Goal: Find specific page/section: Find specific page/section

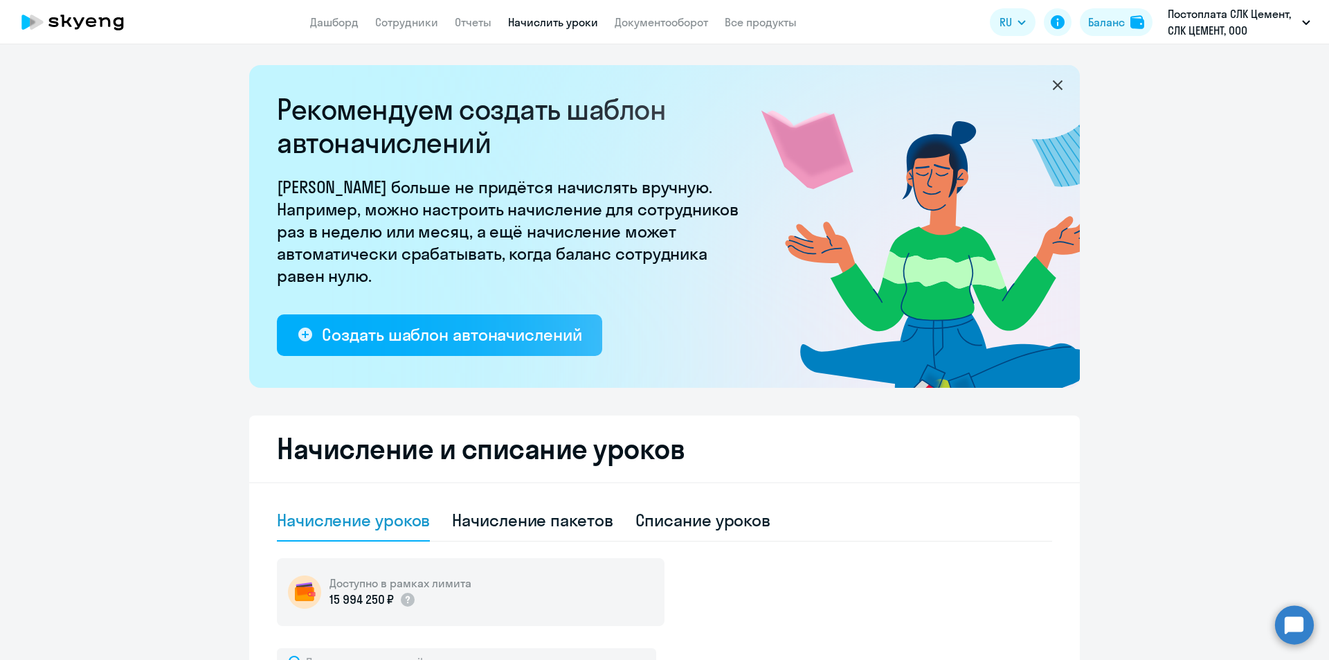
select select "10"
click at [414, 23] on link "Сотрудники" at bounding box center [406, 22] width 63 height 14
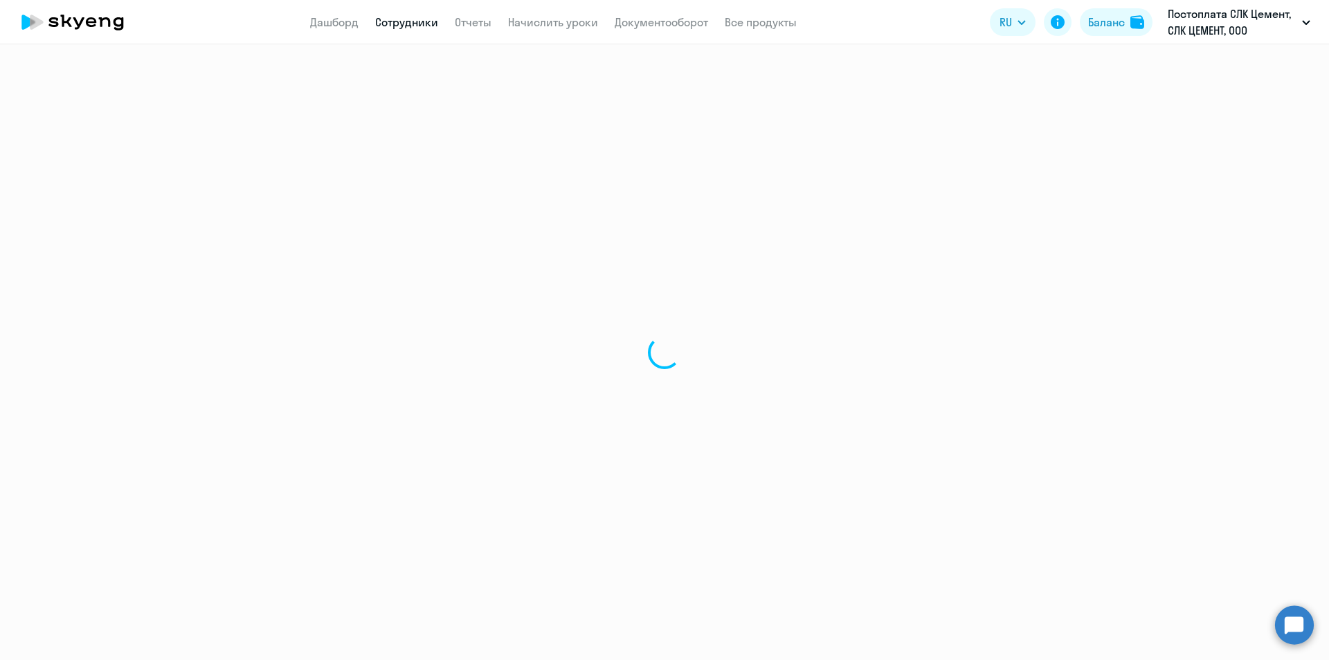
select select "30"
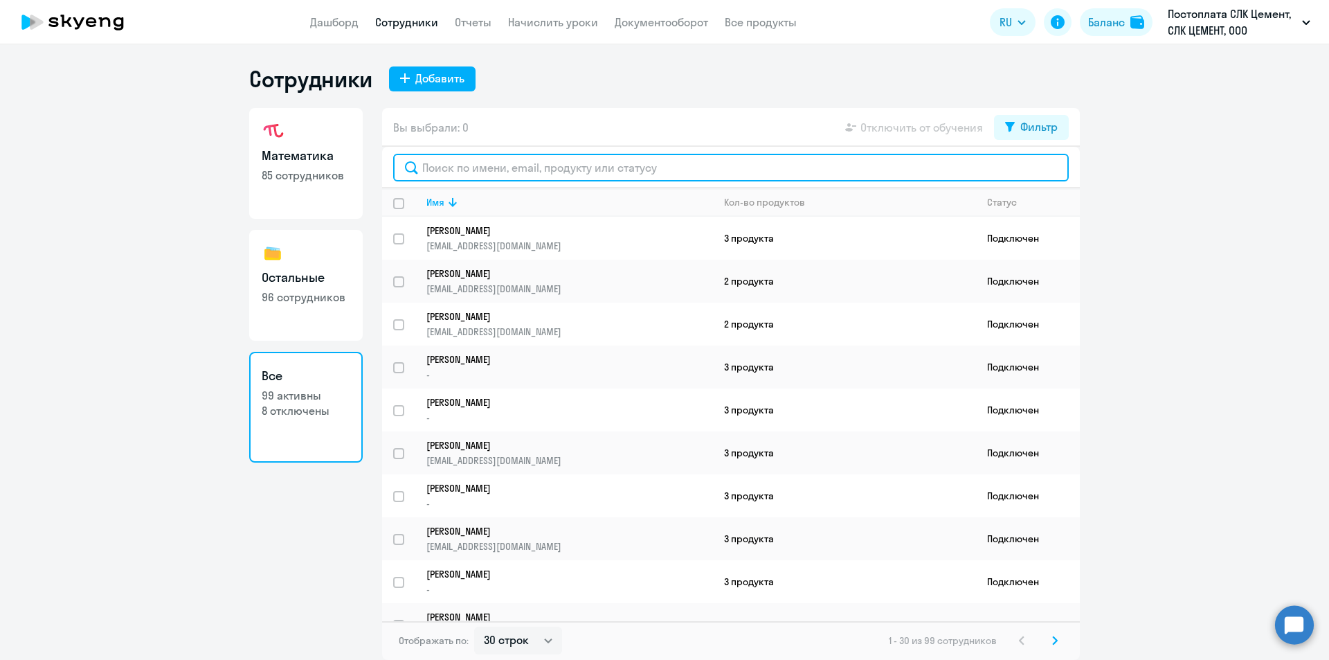
click at [507, 162] on input "text" at bounding box center [731, 168] width 676 height 28
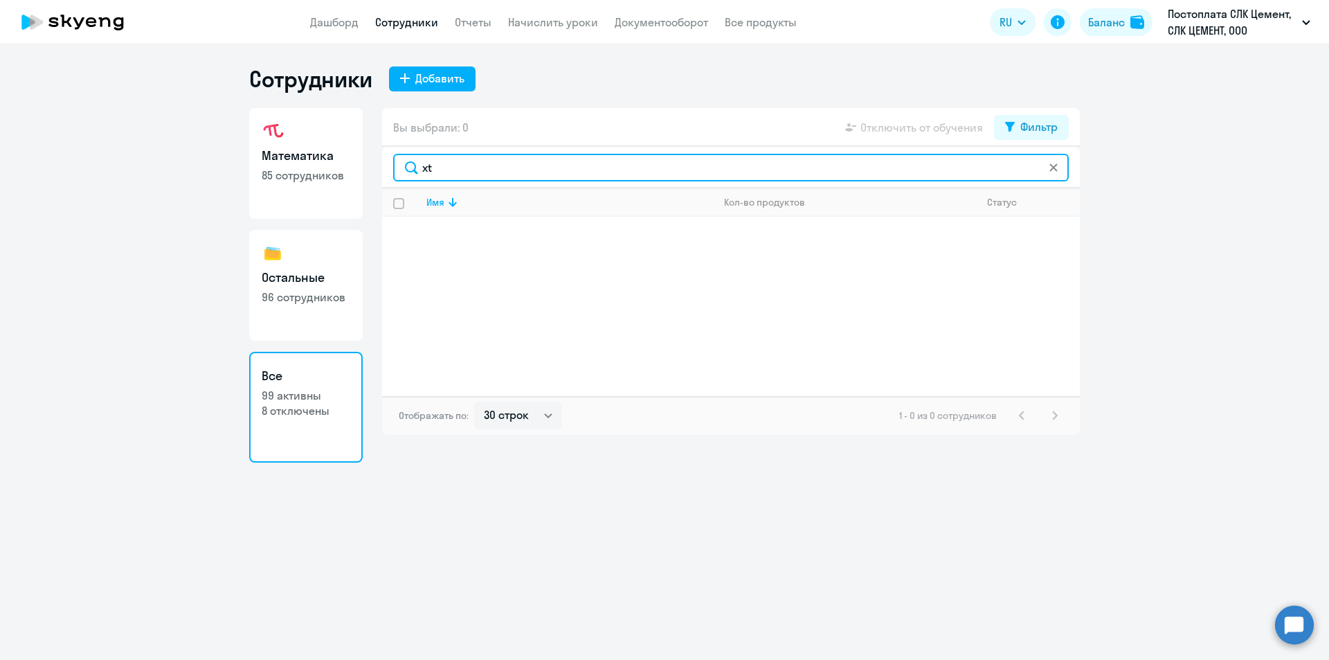
type input "x"
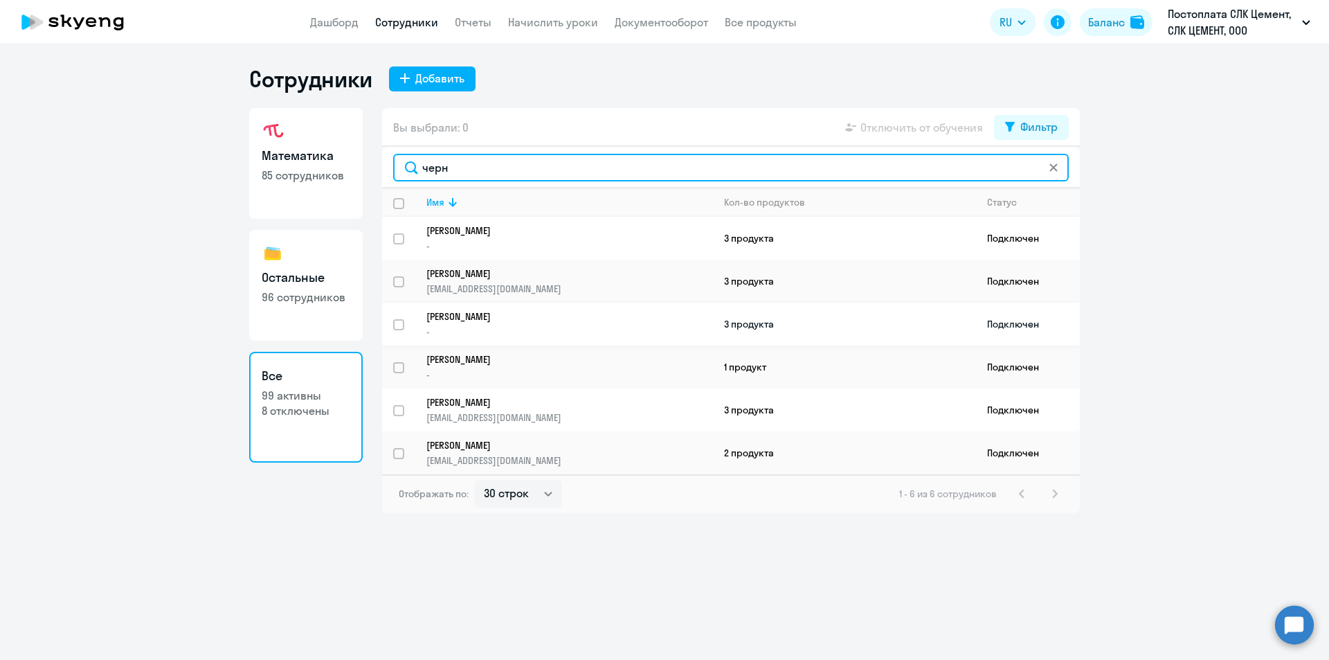
type input "черн"
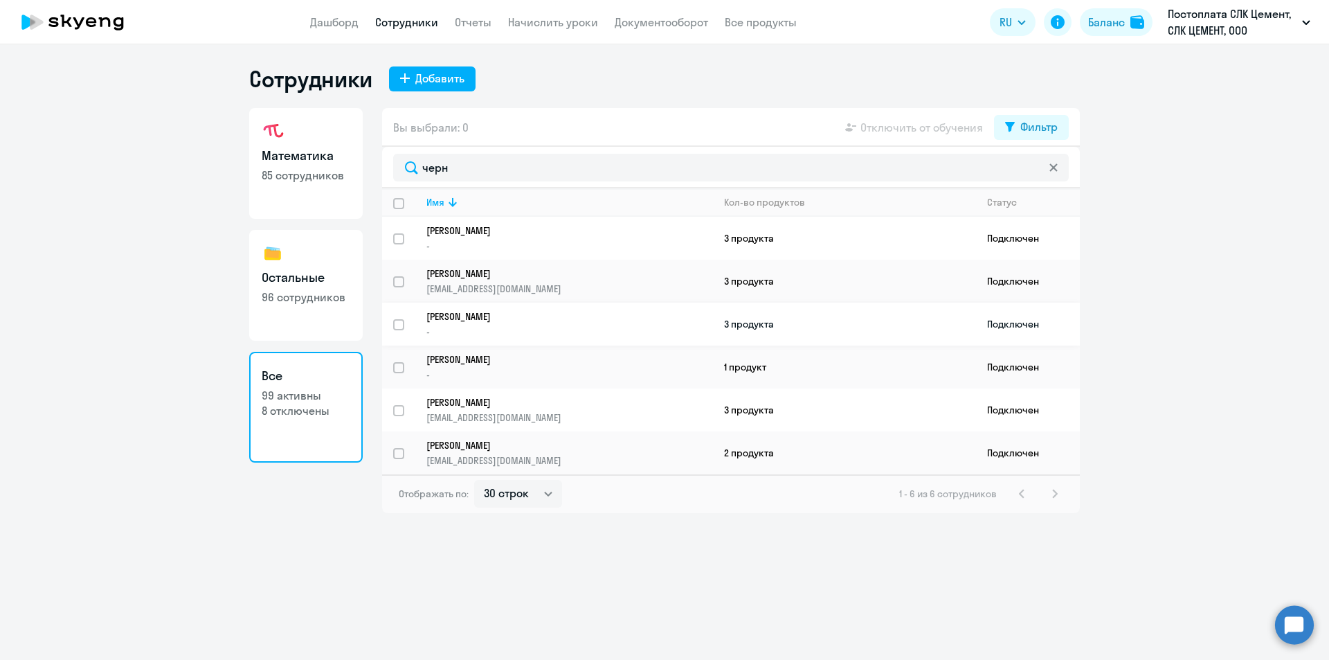
click at [565, 319] on p "[PERSON_NAME]" at bounding box center [559, 316] width 267 height 12
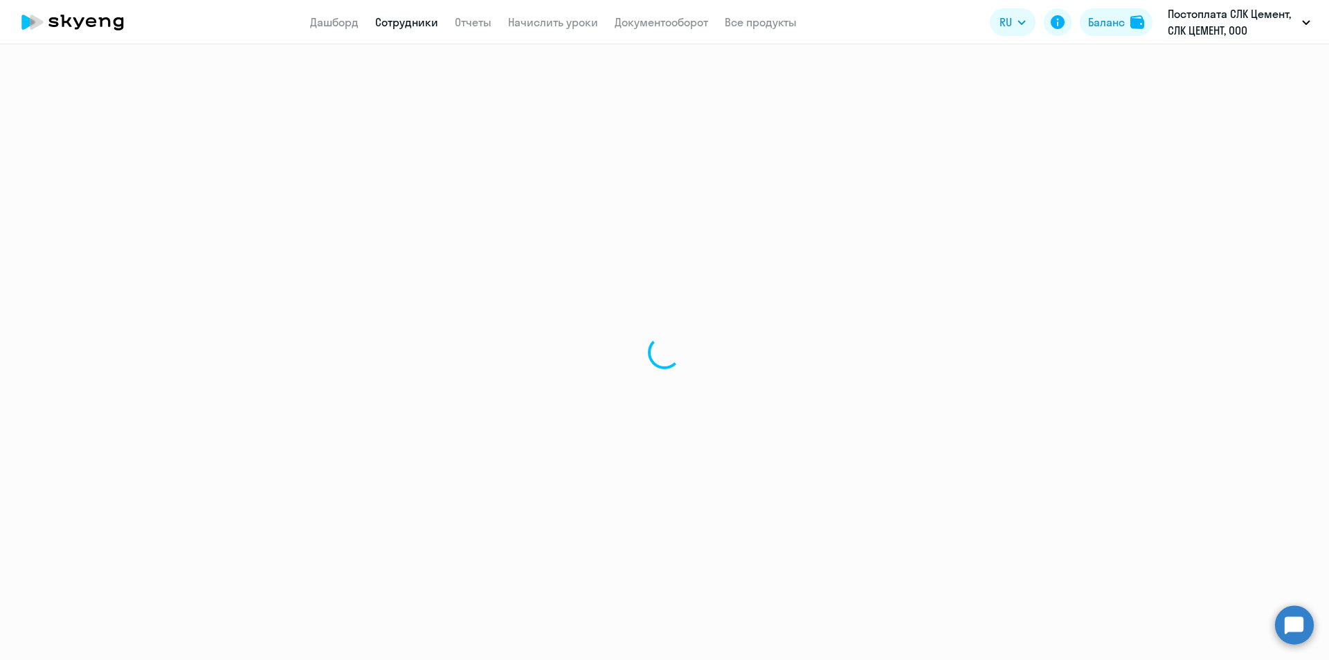
select select "math"
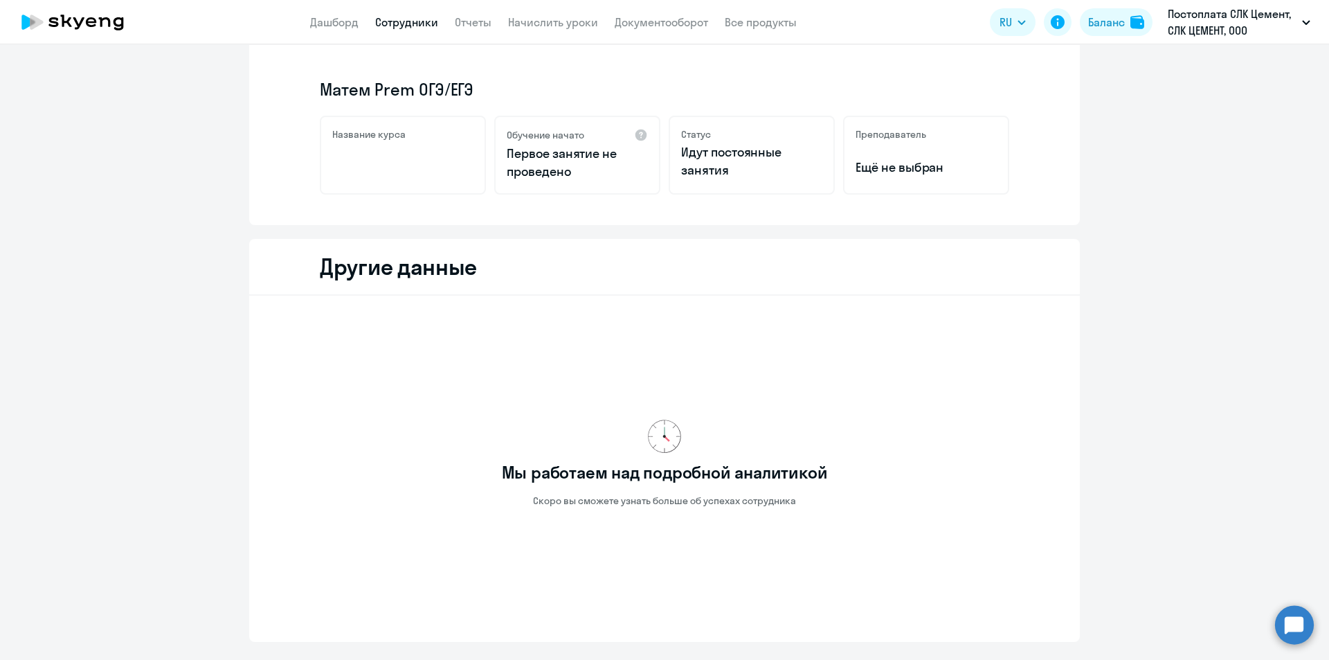
scroll to position [208, 0]
